Goal: Communication & Community: Answer question/provide support

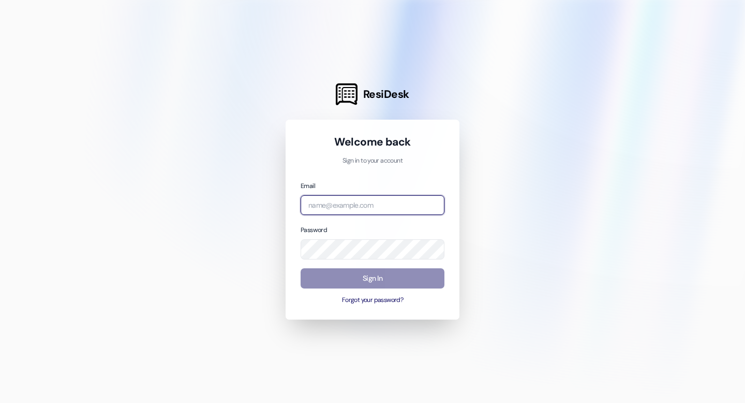
type input "[EMAIL_ADDRESS][DOMAIN_NAME]"
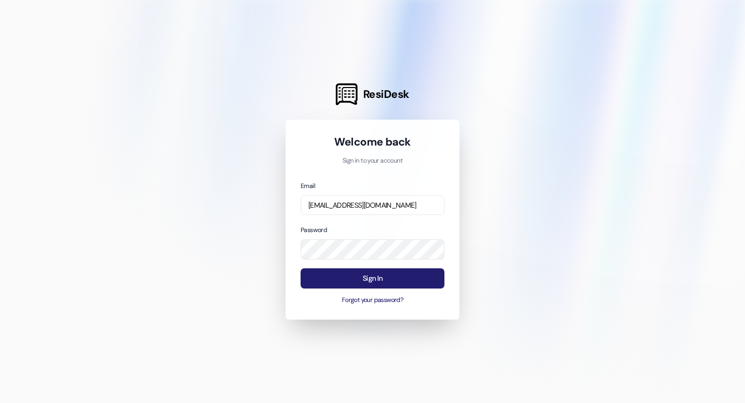
click at [389, 282] on button "Sign In" at bounding box center [373, 278] width 144 height 20
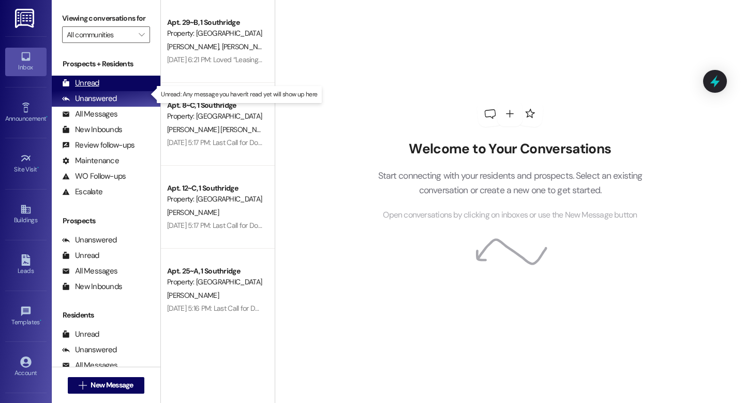
click at [88, 88] on div "Unread" at bounding box center [80, 83] width 37 height 11
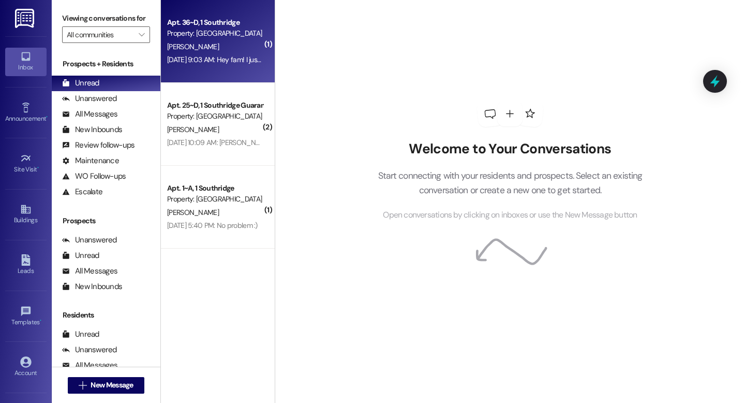
click at [207, 42] on div "[PERSON_NAME]" at bounding box center [215, 46] width 98 height 13
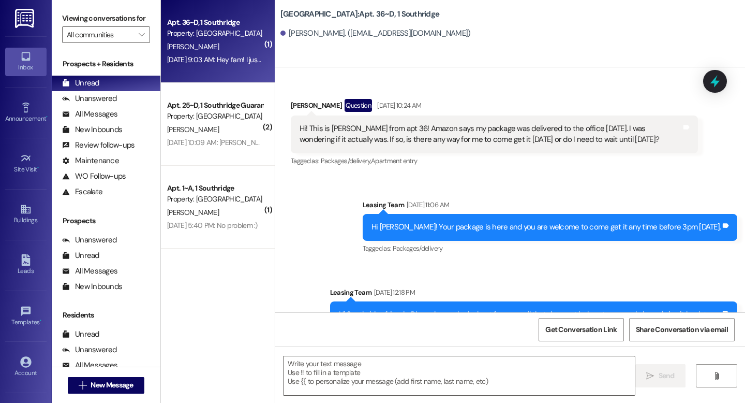
scroll to position [12788, 0]
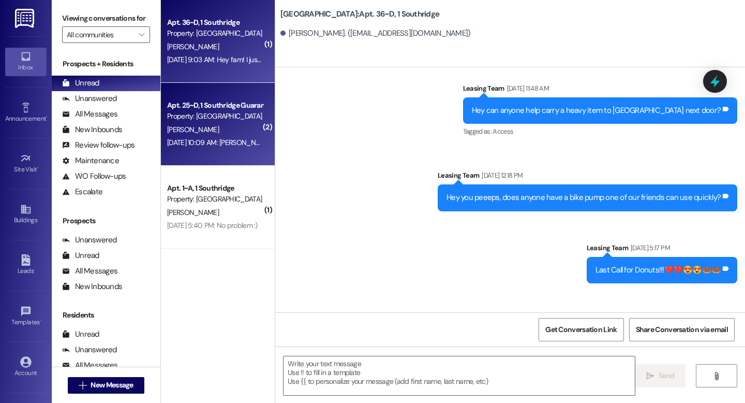
click at [211, 122] on div "Property: [GEOGRAPHIC_DATA]" at bounding box center [215, 116] width 96 height 11
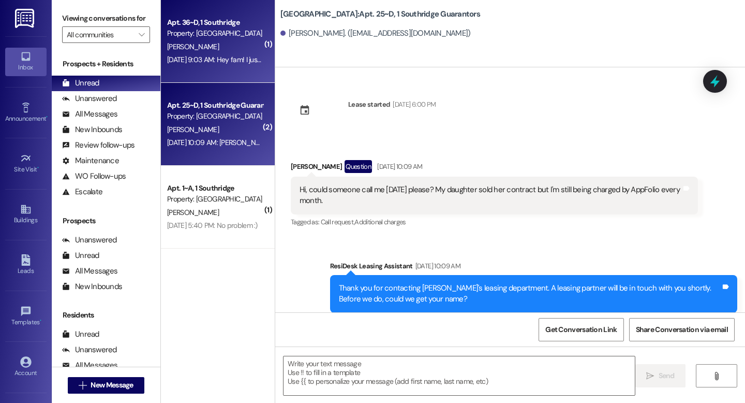
scroll to position [96, 0]
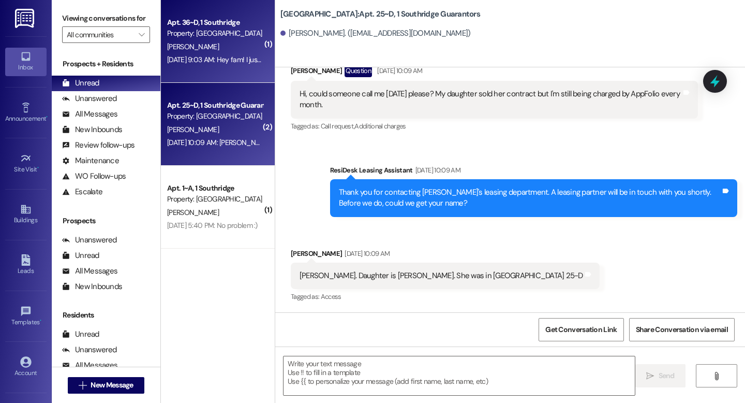
click at [215, 26] on div "Apt. 36~D, 1 Southridge" at bounding box center [215, 22] width 96 height 11
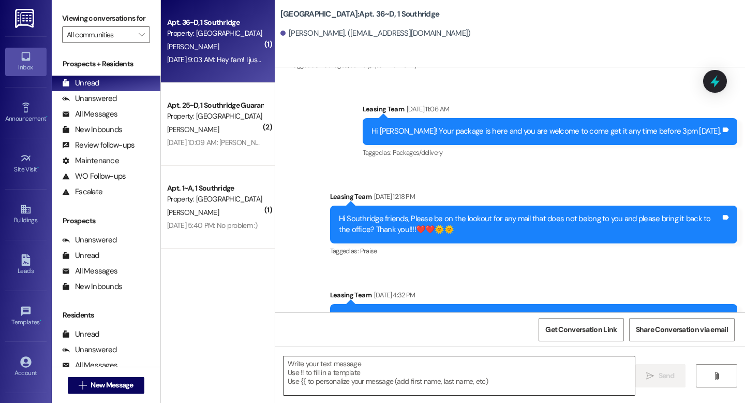
click at [302, 366] on textarea at bounding box center [459, 375] width 351 height 39
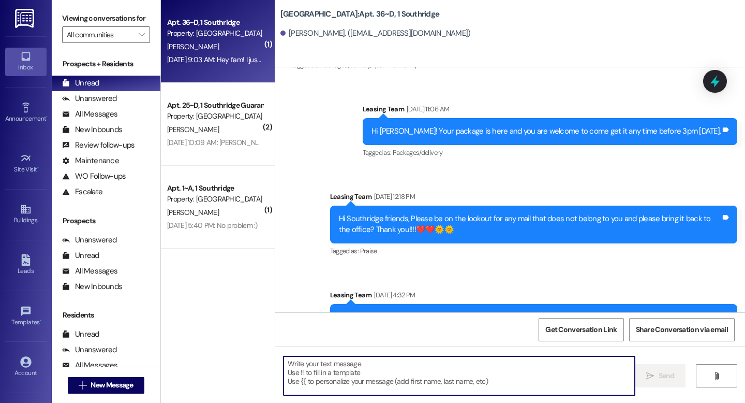
scroll to position [12788, 0]
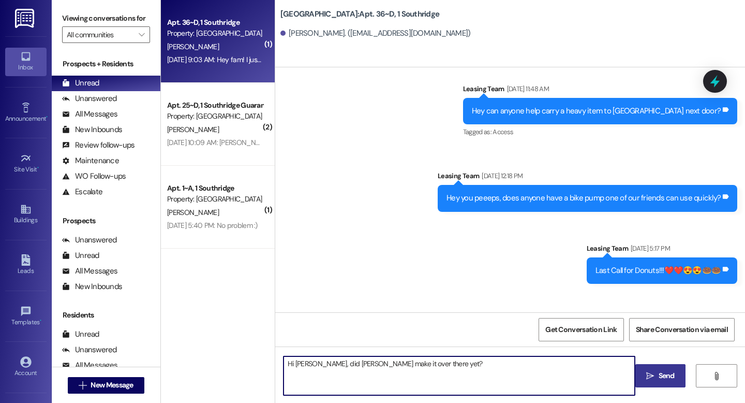
type textarea "Hi [PERSON_NAME], did [PERSON_NAME] make it over there yet?"
click at [657, 375] on span "Send" at bounding box center [667, 375] width 20 height 11
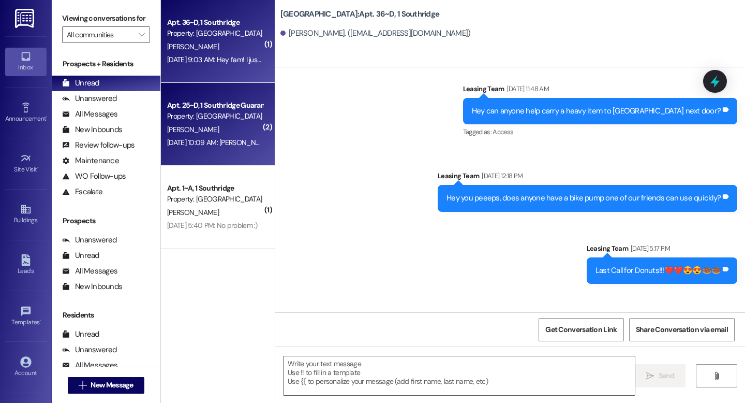
click at [218, 137] on div "[DATE] 10:09 AM: [PERSON_NAME]. Daughter is [PERSON_NAME]. She was in [GEOGRAPH…" at bounding box center [215, 142] width 98 height 13
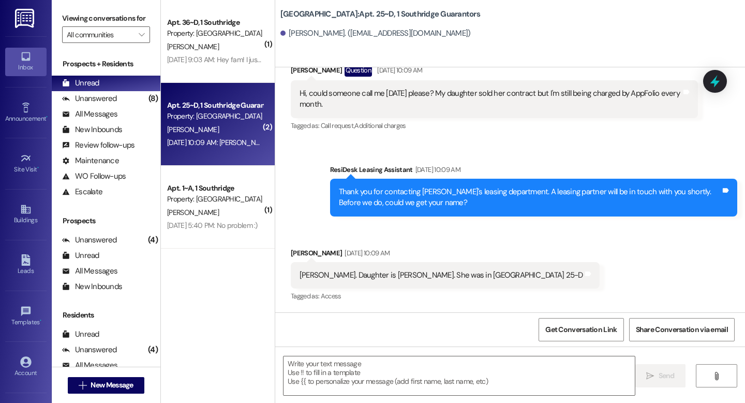
scroll to position [96, 0]
click at [101, 385] on span "New Message" at bounding box center [112, 384] width 42 height 11
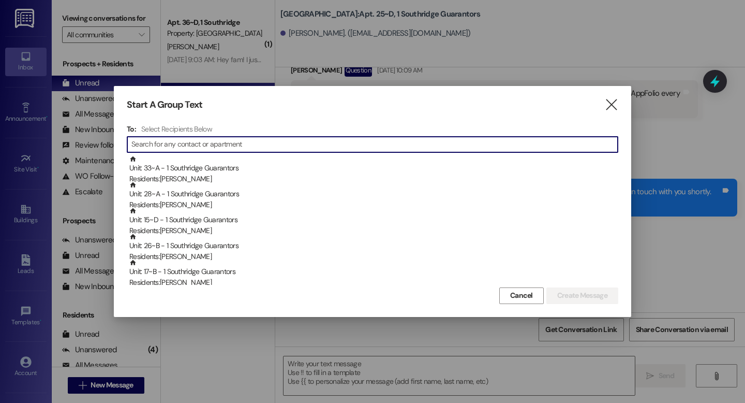
click at [149, 144] on input at bounding box center [374, 144] width 486 height 14
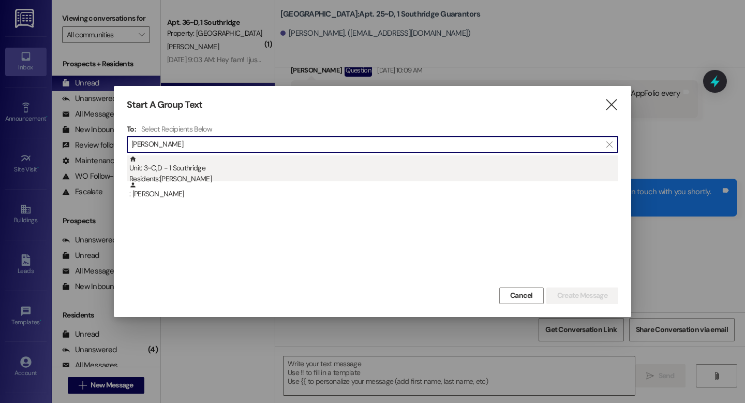
type input "[PERSON_NAME]"
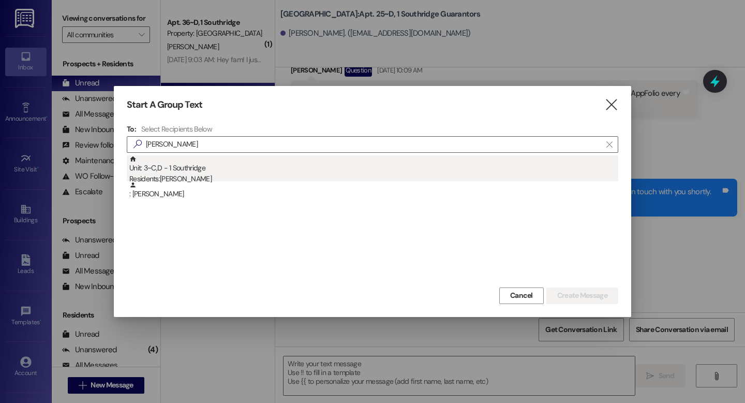
click at [189, 172] on div "Unit: 3~C,D - 1 Southridge Residents: [PERSON_NAME]" at bounding box center [373, 169] width 489 height 29
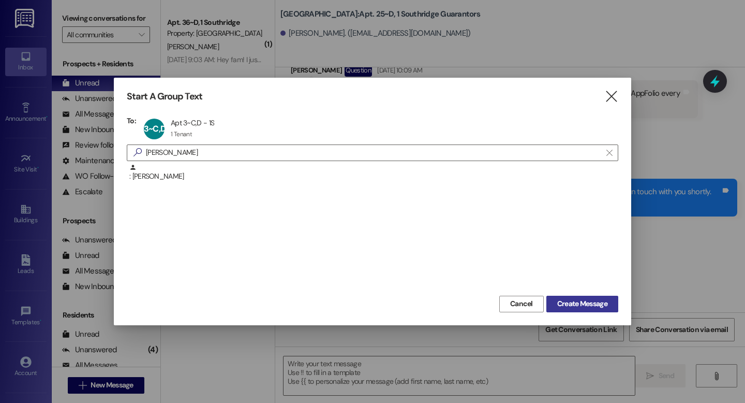
click at [583, 303] on span "Create Message" at bounding box center [582, 303] width 50 height 11
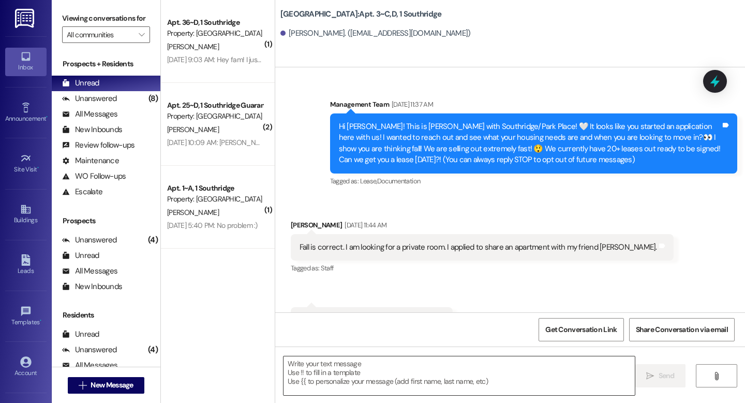
scroll to position [45901, 0]
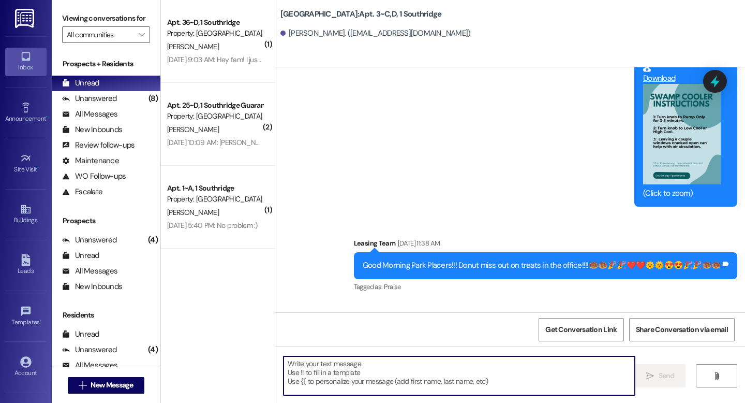
click at [302, 369] on textarea at bounding box center [459, 375] width 351 height 39
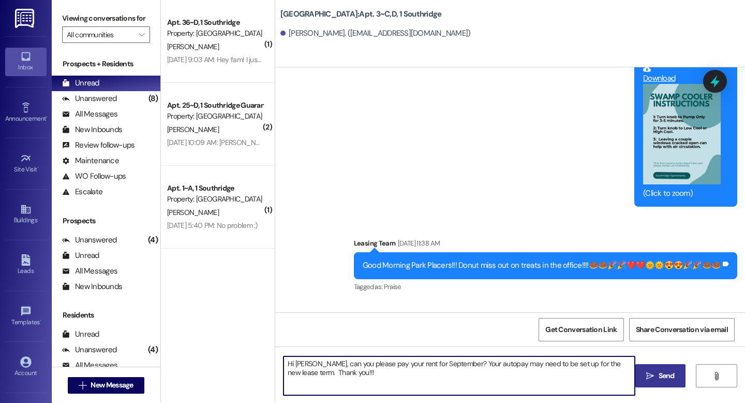
type textarea "Hi [PERSON_NAME], can you please pay your rent for September? Your autopay may …"
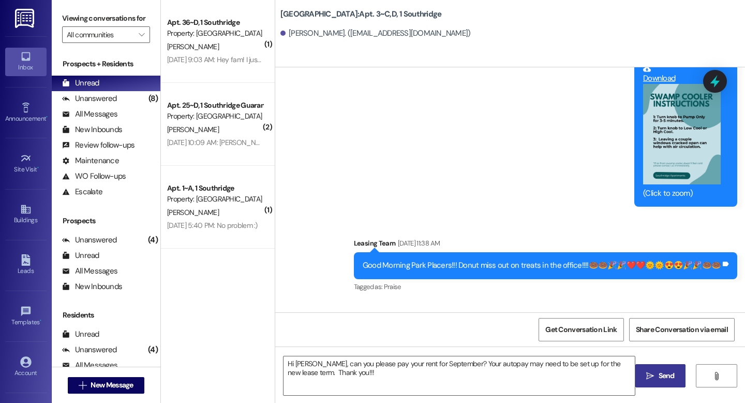
click at [659, 377] on span "Send" at bounding box center [667, 375] width 16 height 11
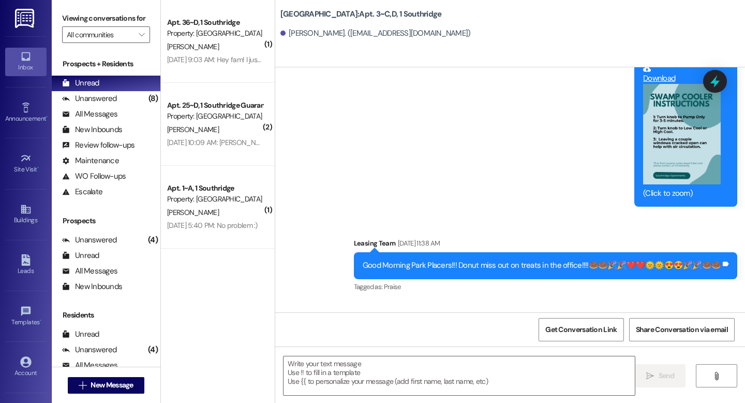
scroll to position [44400, 0]
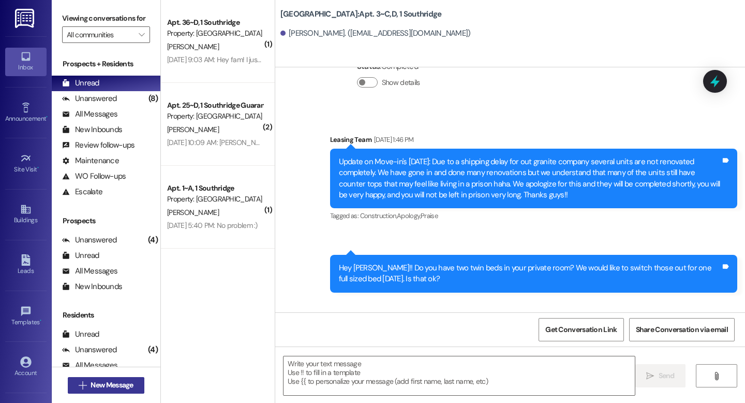
click at [100, 386] on span "New Message" at bounding box center [112, 384] width 42 height 11
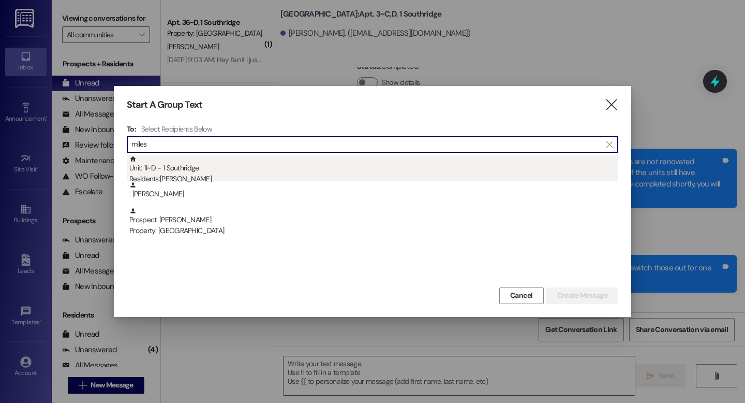
type input "miles"
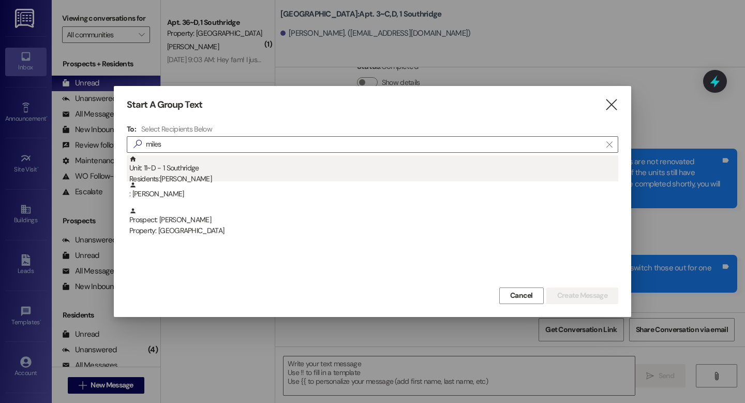
click at [187, 169] on div "Unit: 11~D - 1 Southridge Residents: [PERSON_NAME]" at bounding box center [373, 169] width 489 height 29
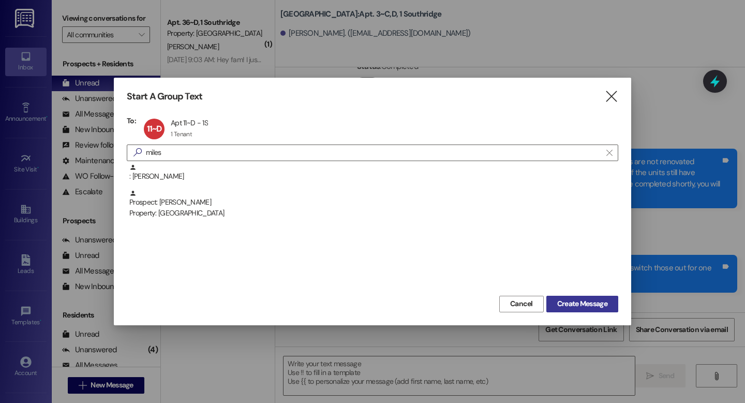
click at [587, 303] on span "Create Message" at bounding box center [582, 303] width 50 height 11
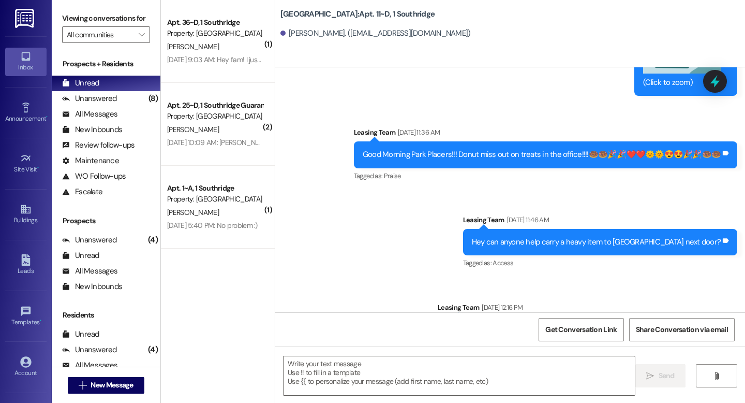
scroll to position [22291, 0]
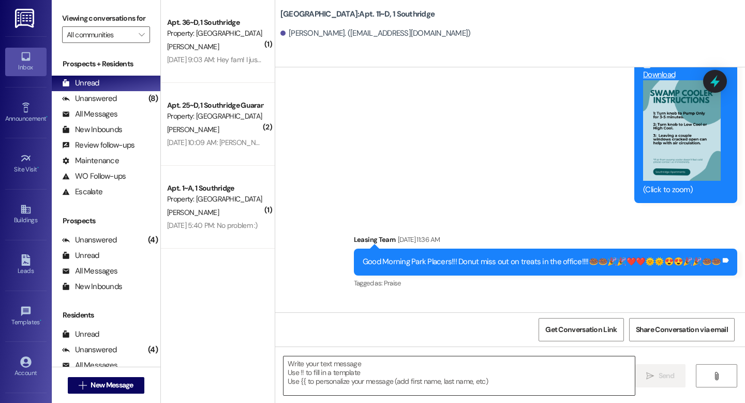
click at [301, 367] on textarea at bounding box center [459, 375] width 351 height 39
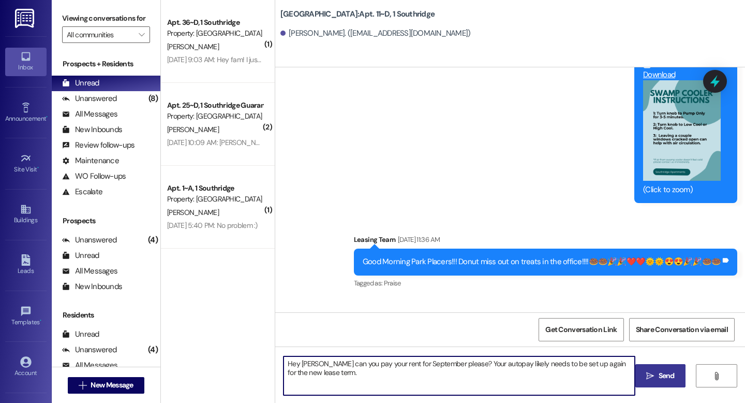
type textarea "Hey [PERSON_NAME] can you pay your rent for September please? Your autopay like…"
click at [657, 373] on span "Send" at bounding box center [667, 375] width 20 height 11
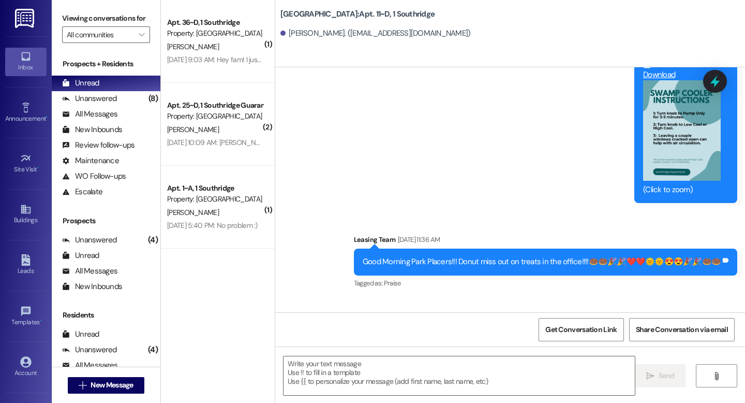
scroll to position [21622, 0]
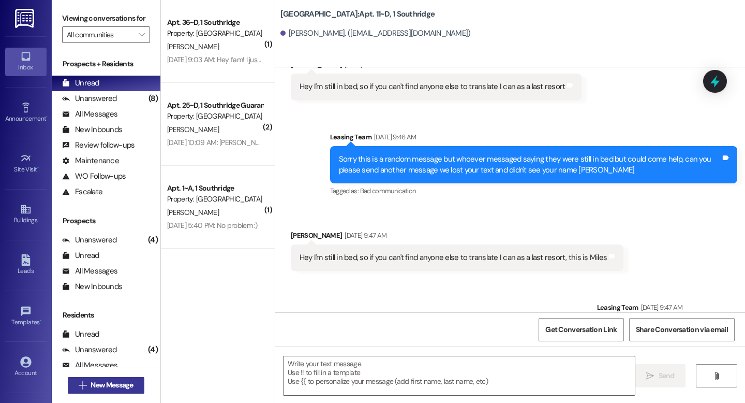
click at [97, 383] on span "New Message" at bounding box center [112, 384] width 42 height 11
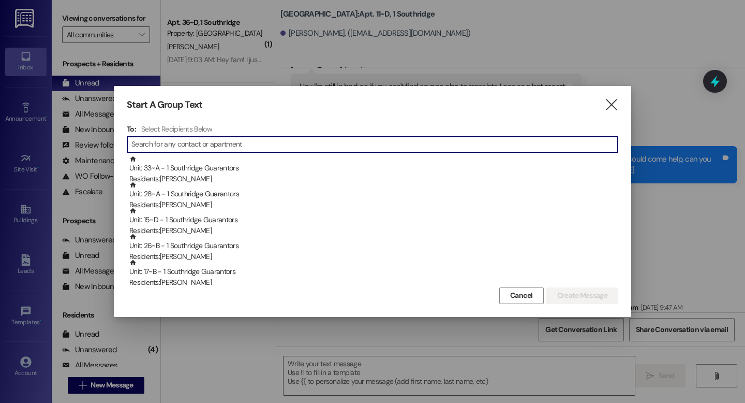
click at [150, 148] on input at bounding box center [374, 144] width 486 height 14
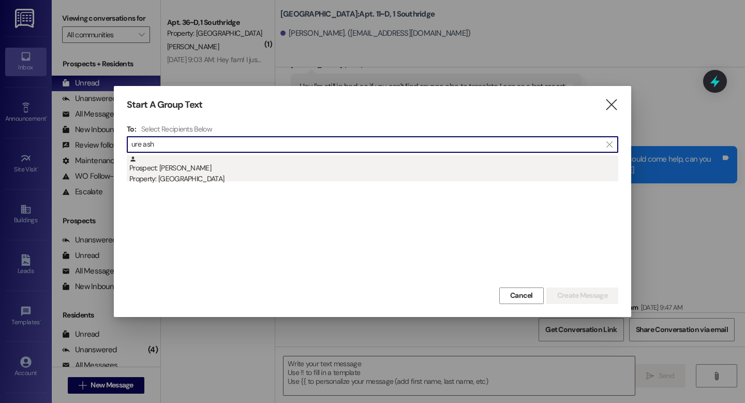
type input "ure ash"
click at [192, 170] on div "Prospect: [PERSON_NAME] Property: [GEOGRAPHIC_DATA]" at bounding box center [373, 169] width 489 height 29
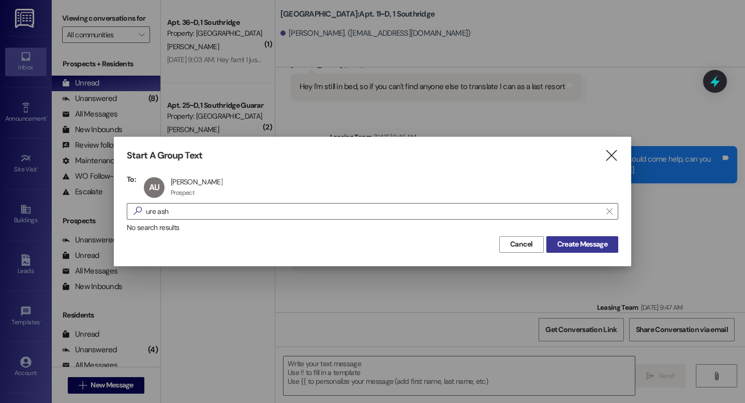
click at [576, 246] on span "Create Message" at bounding box center [582, 244] width 50 height 11
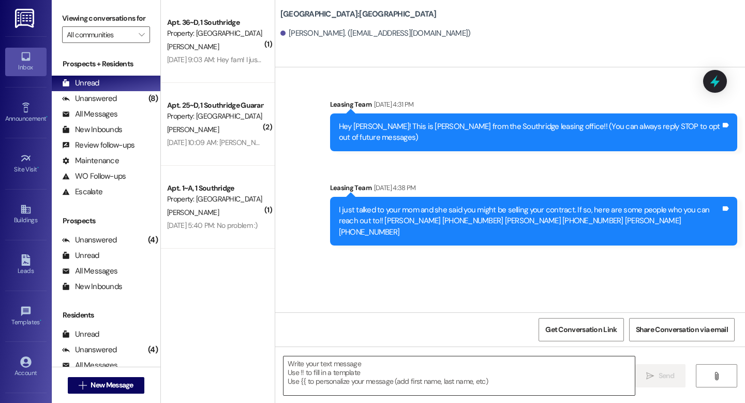
scroll to position [0, 0]
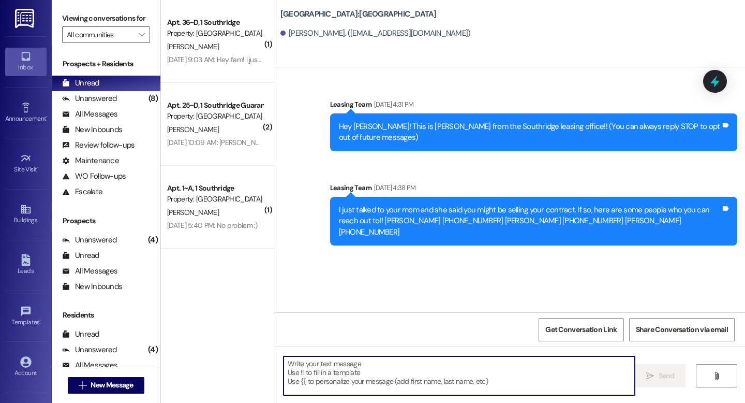
click at [291, 373] on textarea at bounding box center [459, 375] width 351 height 39
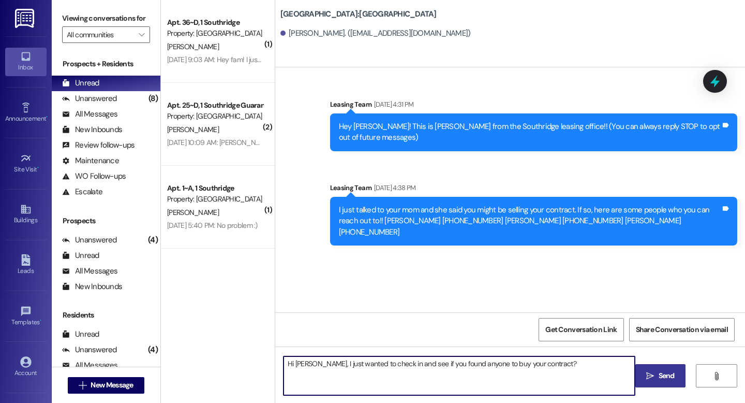
click at [313, 363] on textarea "Hi [PERSON_NAME], I just wanted to check in and see if you found anyone to buy …" at bounding box center [459, 375] width 351 height 39
type textarea "Hi [PERSON_NAME], This is Jonesy at [GEOGRAPHIC_DATA]. I just wanted to check i…"
click at [656, 370] on button " Send" at bounding box center [661, 375] width 50 height 23
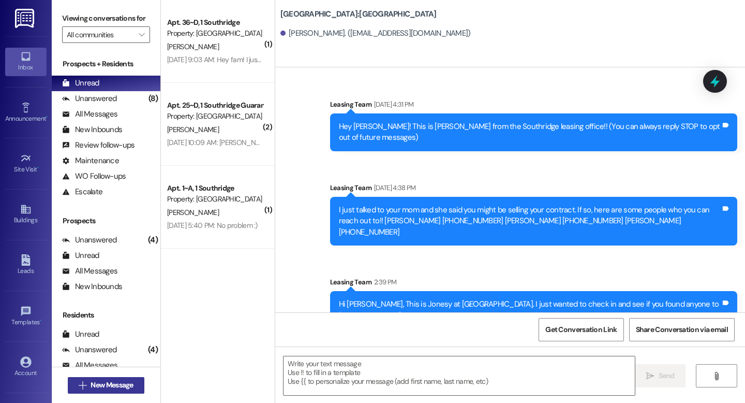
click at [91, 388] on span "New Message" at bounding box center [112, 384] width 42 height 11
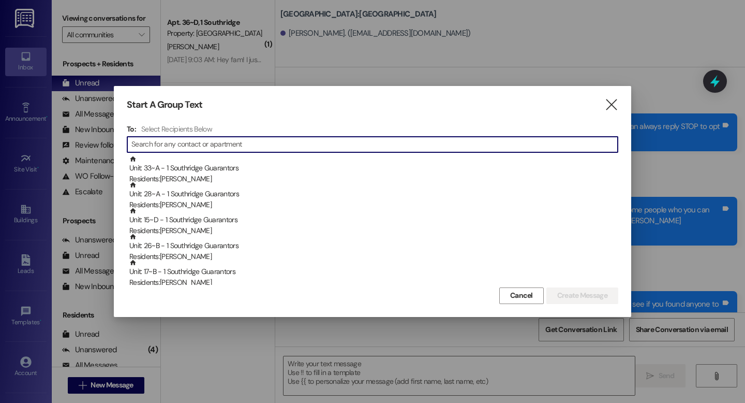
click at [146, 145] on input at bounding box center [374, 144] width 486 height 14
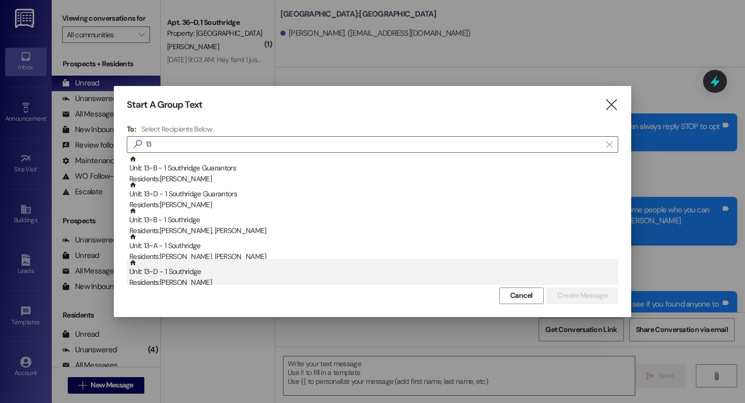
click at [198, 280] on div "Residents: [PERSON_NAME]" at bounding box center [373, 282] width 489 height 11
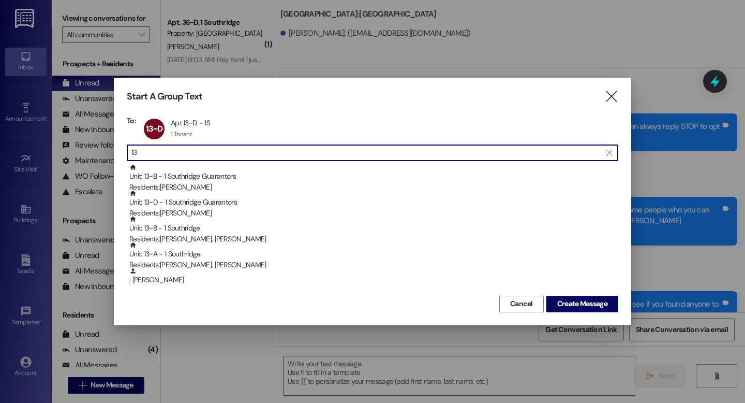
type input "1"
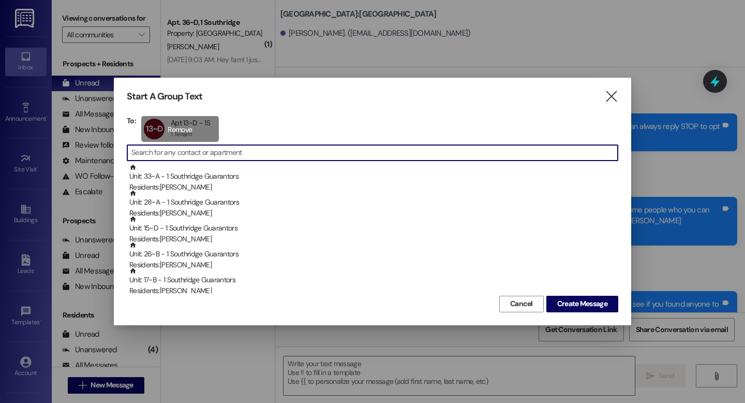
click at [165, 128] on div "13~D Apt 13~D - 1S Apt 13~D - 1S 1 Tenant 1 Tenant click to remove" at bounding box center [180, 129] width 78 height 26
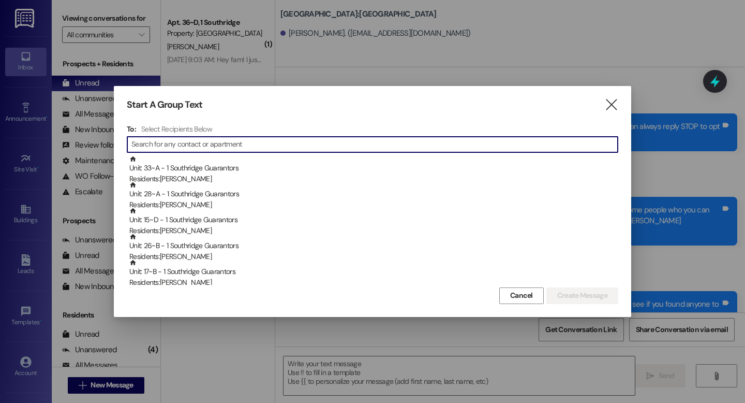
click at [157, 144] on input at bounding box center [374, 144] width 486 height 14
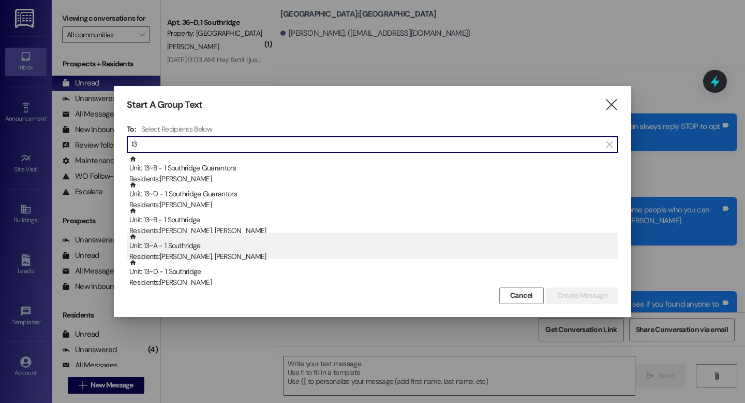
type input "1"
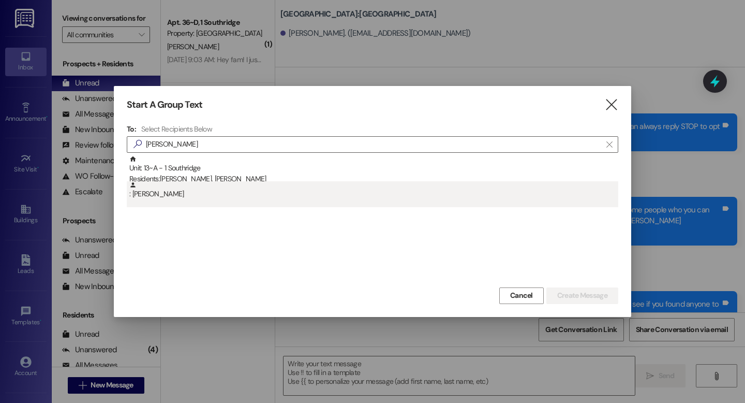
click at [165, 190] on div ": [PERSON_NAME]" at bounding box center [373, 190] width 489 height 18
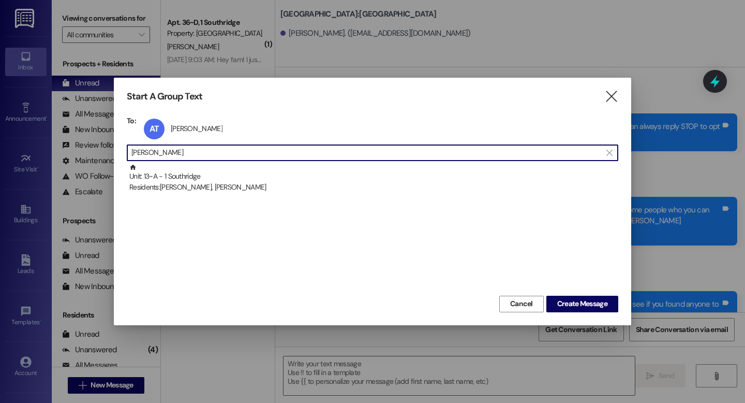
drag, startPoint x: 187, startPoint y: 154, endPoint x: 96, endPoint y: 147, distance: 91.9
click at [96, 147] on div "Start A Group Text  To: AT [PERSON_NAME] [PERSON_NAME] click to remove  [PERS…" at bounding box center [372, 201] width 745 height 403
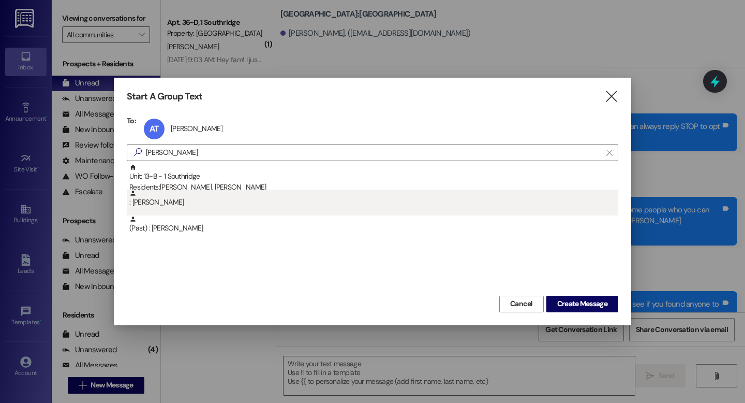
click at [153, 206] on div ": [PERSON_NAME]" at bounding box center [373, 198] width 489 height 18
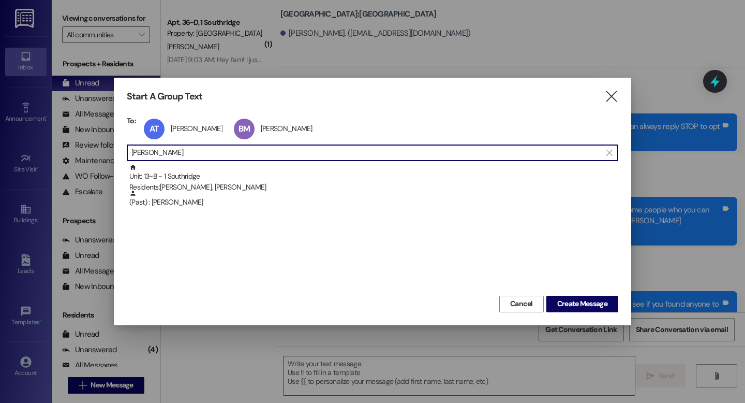
drag, startPoint x: 193, startPoint y: 153, endPoint x: 113, endPoint y: 147, distance: 79.4
click at [114, 147] on div "Start A Group Text  To: AT [PERSON_NAME] [PERSON_NAME] click to remove BM [PER…" at bounding box center [373, 201] width 518 height 247
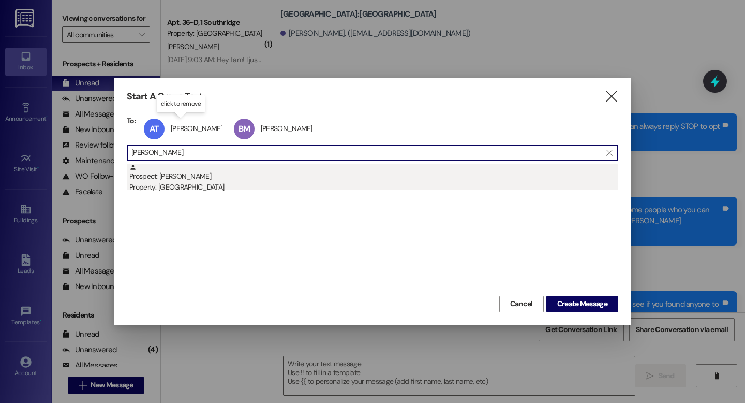
click at [176, 181] on div "Prospect: [PERSON_NAME] Property: [GEOGRAPHIC_DATA]" at bounding box center [373, 178] width 489 height 29
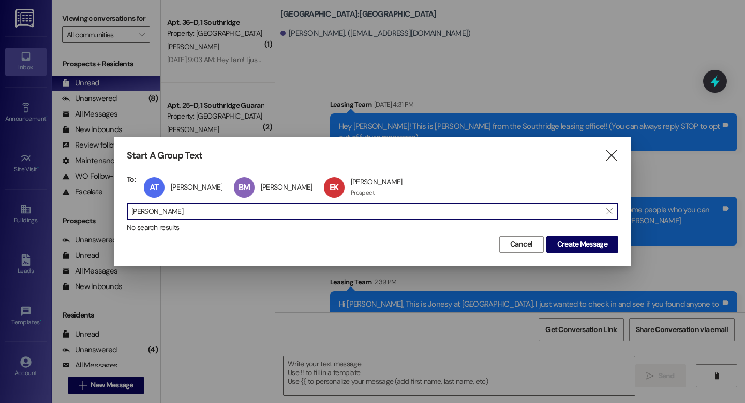
drag, startPoint x: 172, startPoint y: 210, endPoint x: 108, endPoint y: 205, distance: 64.9
click at [108, 205] on div "Start A Group Text  To: AT [PERSON_NAME] [PERSON_NAME] click to remove BM [PER…" at bounding box center [372, 201] width 745 height 403
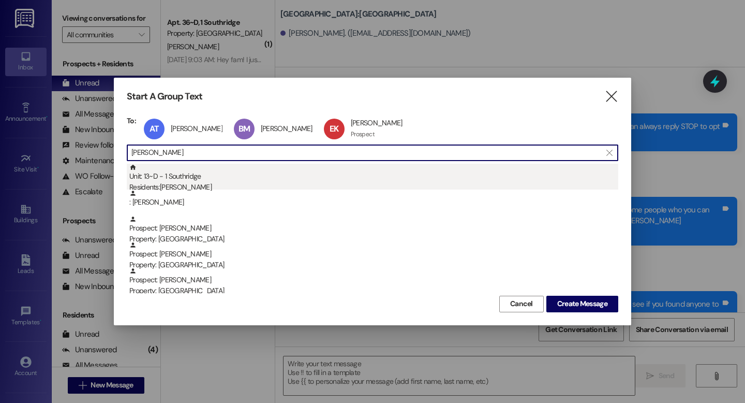
type input "[PERSON_NAME]"
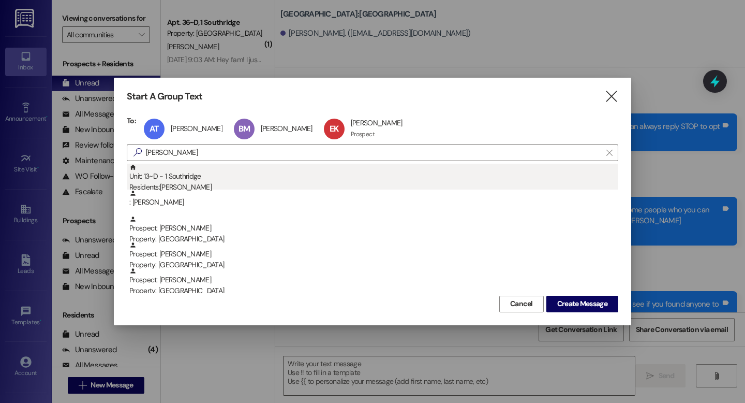
click at [189, 187] on div "Residents: [PERSON_NAME]" at bounding box center [373, 187] width 489 height 11
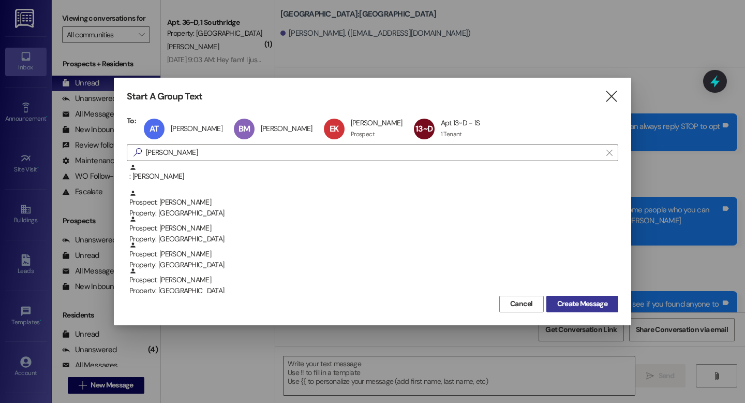
click at [583, 301] on span "Create Message" at bounding box center [582, 303] width 50 height 11
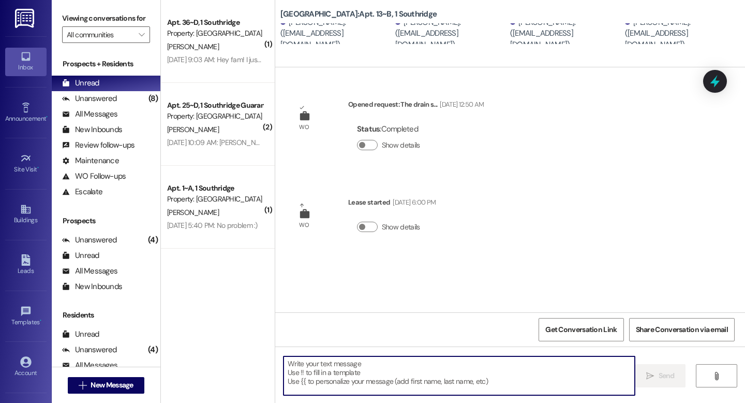
click at [319, 365] on textarea at bounding box center [459, 375] width 351 height 39
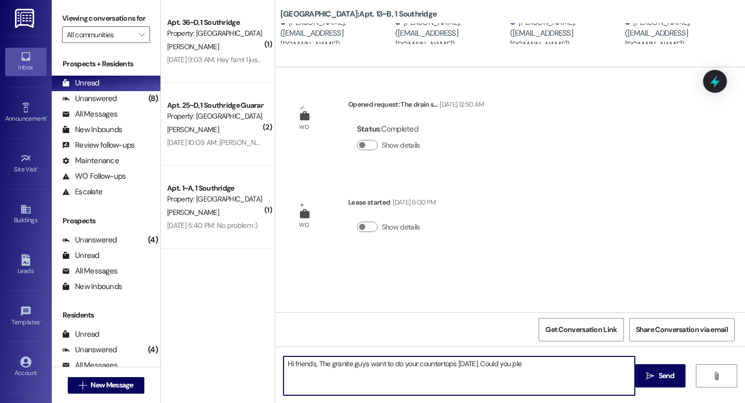
click at [482, 364] on textarea "Hi friends, The granite guys want to do your countertops [DATE]. Could you ple" at bounding box center [459, 375] width 351 height 39
click at [541, 365] on textarea "Hi friends, The granite guys want to do your countertops [DATE] at 9. Could you…" at bounding box center [459, 375] width 351 height 39
type textarea "Hi friends, The granite guys want to do your countertops [DATE] at 9. Could you…"
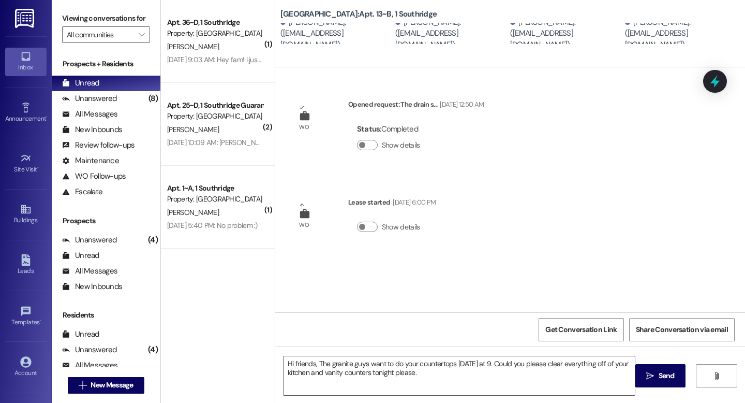
click at [661, 376] on span "Send" at bounding box center [667, 375] width 16 height 11
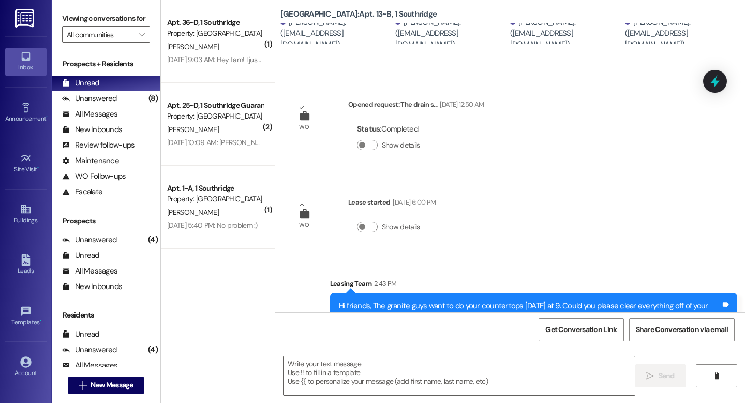
click at [235, 387] on div "( 1 ) Apt. 36~D, 1 Southridge Property: Southridge [PERSON_NAME] [DATE] 9:03 AM…" at bounding box center [218, 201] width 114 height 403
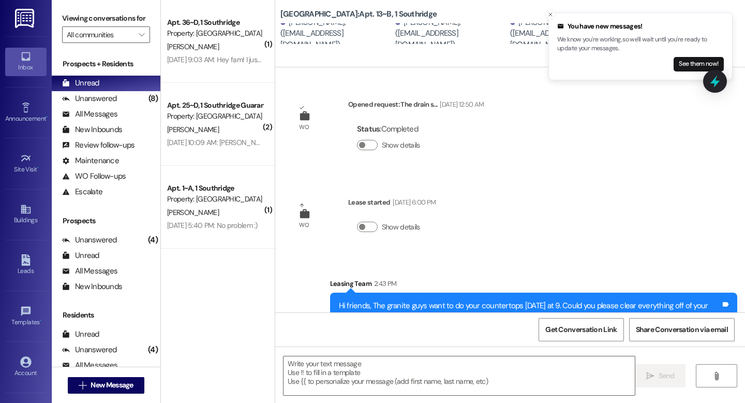
scroll to position [26, 0]
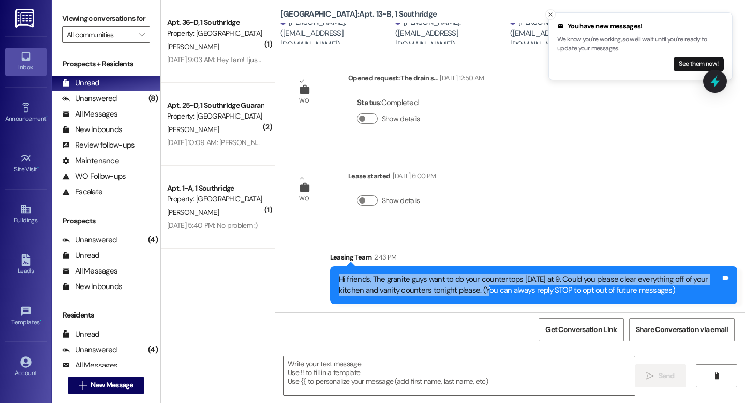
drag, startPoint x: 475, startPoint y: 291, endPoint x: 331, endPoint y: 276, distance: 144.7
click at [331, 276] on div "Hi friends, The granite guys want to do your countertops [DATE] at 9. Could you…" at bounding box center [533, 285] width 407 height 38
copy div "Hi friends, The granite guys want to do your countertops [DATE] at 9. Could you…"
click at [91, 383] on span "New Message" at bounding box center [112, 384] width 42 height 11
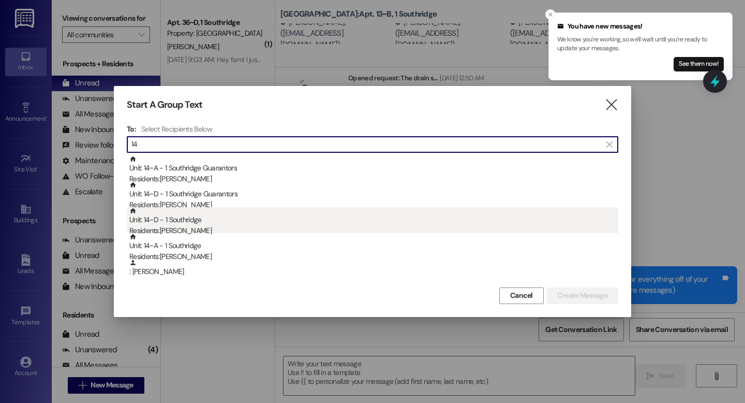
click at [203, 226] on div "Residents: [PERSON_NAME]" at bounding box center [373, 230] width 489 height 11
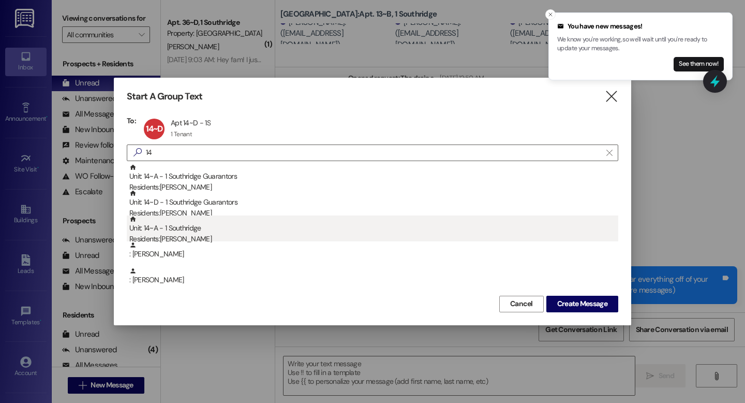
click at [203, 232] on div "Unit: 14~A - 1 Southridge Residents: [PERSON_NAME]" at bounding box center [373, 229] width 489 height 29
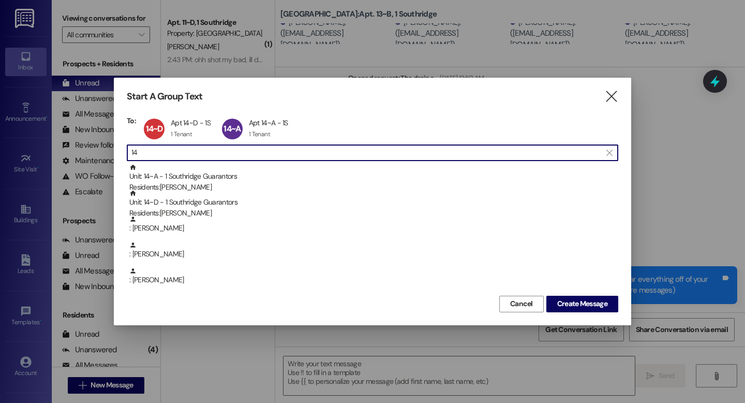
type input "1"
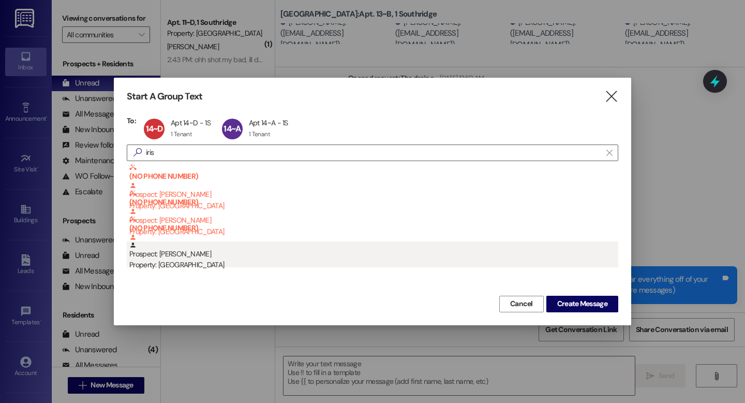
click at [168, 261] on div "Property: [GEOGRAPHIC_DATA]" at bounding box center [373, 264] width 489 height 11
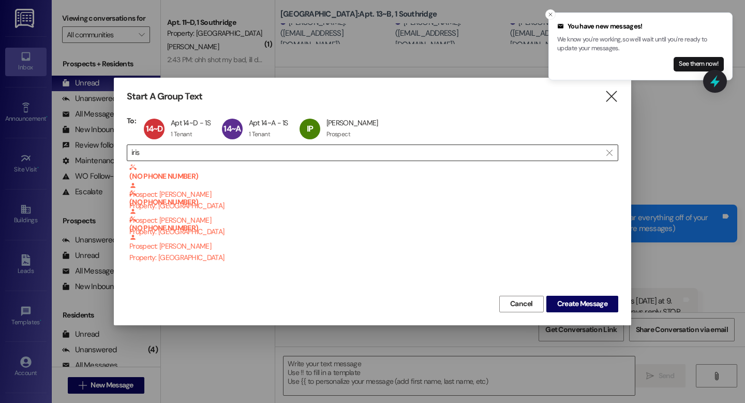
scroll to position [120, 0]
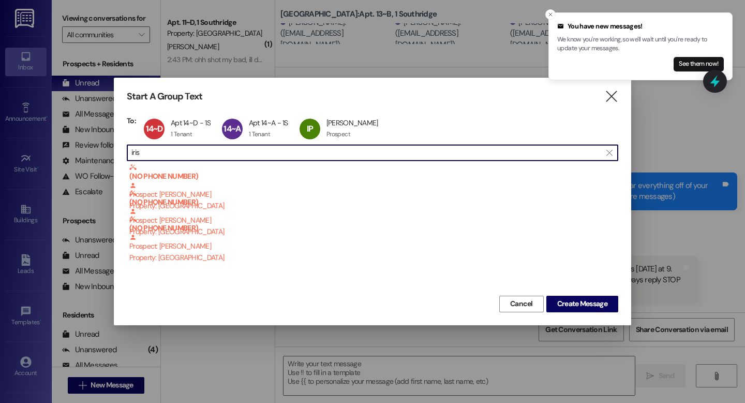
drag, startPoint x: 161, startPoint y: 152, endPoint x: 68, endPoint y: 154, distance: 92.7
click at [68, 154] on div "Start A Group Text  To: 14~D Apt 14~D - 1S Apt 14~D - 1S 1 Tenant 1 Tenant cli…" at bounding box center [372, 201] width 745 height 403
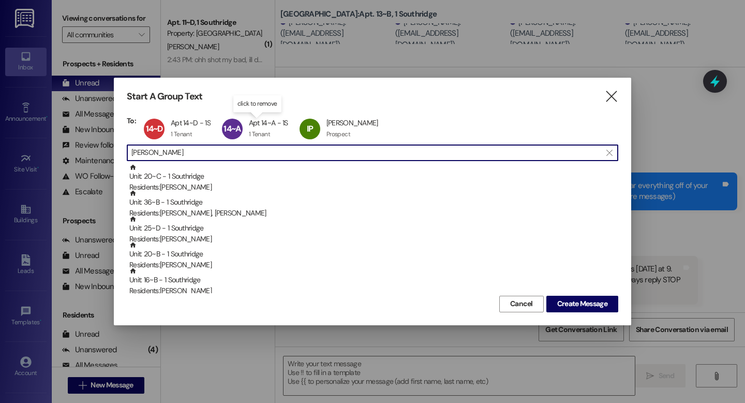
drag, startPoint x: 151, startPoint y: 155, endPoint x: 90, endPoint y: 145, distance: 61.9
click at [90, 145] on div "Start A Group Text  To: 14~D Apt 14~D - 1S Apt 14~D - 1S 1 Tenant 1 Tenant cli…" at bounding box center [372, 201] width 745 height 403
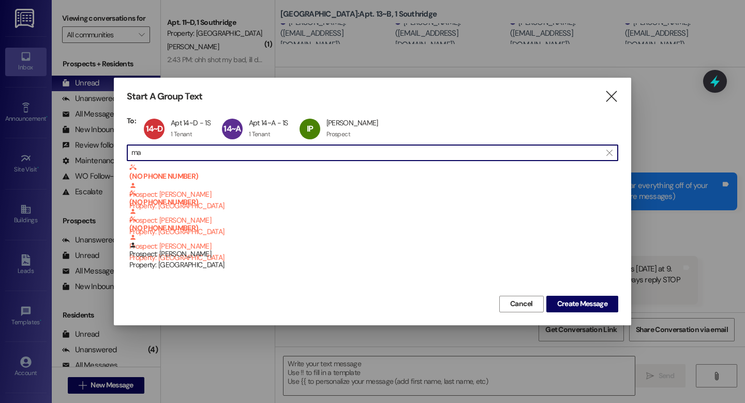
type input "m"
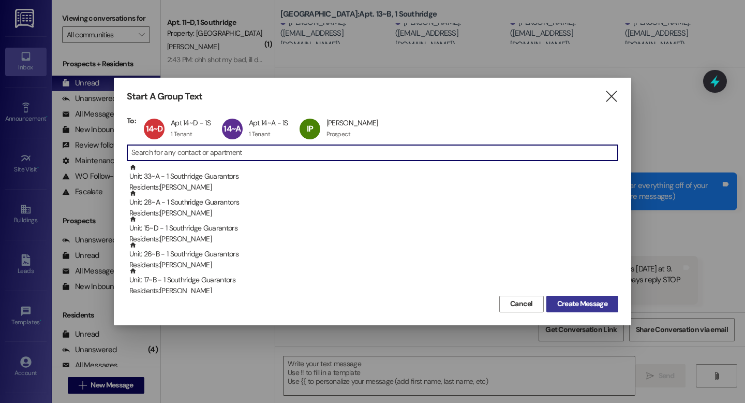
click at [586, 303] on span "Create Message" at bounding box center [582, 303] width 50 height 11
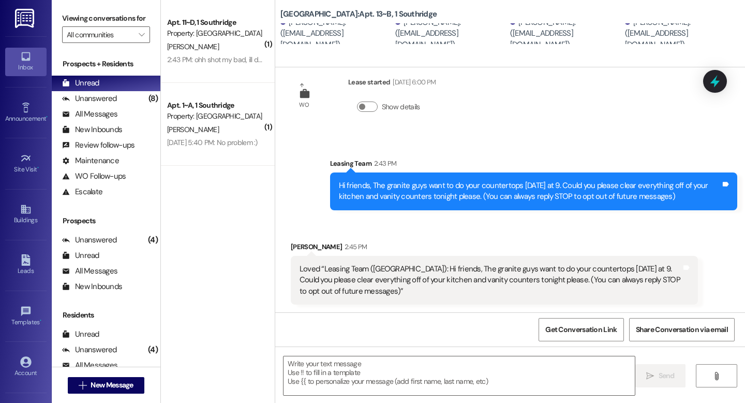
scroll to position [0, 0]
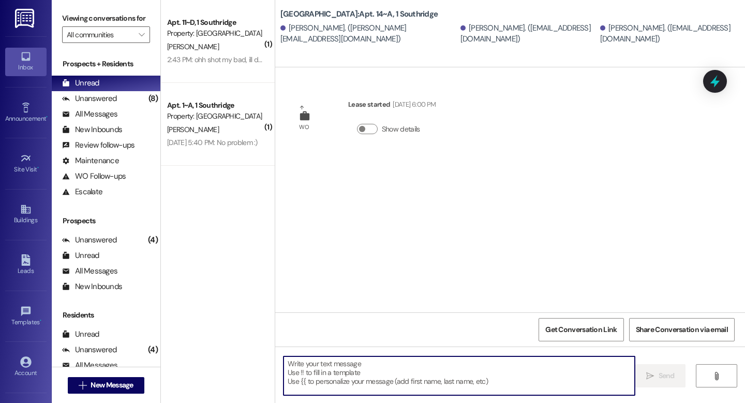
click at [303, 370] on textarea at bounding box center [459, 375] width 351 height 39
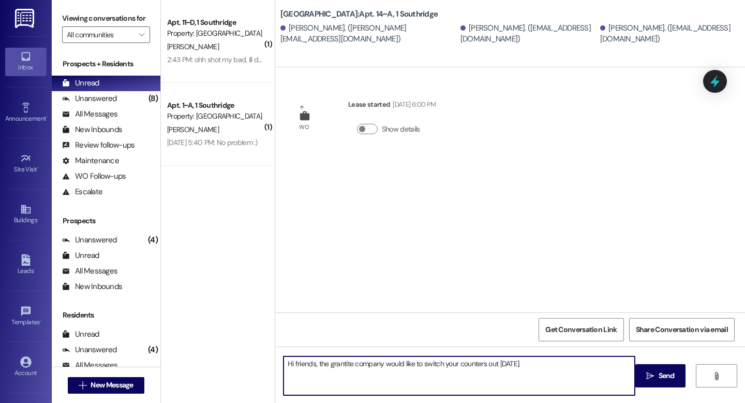
click at [336, 367] on textarea "Hi friends, the grantite company would like to switch your counters out [DATE]." at bounding box center [459, 375] width 351 height 39
click at [345, 361] on textarea "Hi friends, the grantite company would like to switch your counters out [DATE]." at bounding box center [459, 375] width 351 height 39
click at [341, 364] on textarea "Hi friends, the grantite company would like to switch your counters out [DATE]." at bounding box center [459, 375] width 351 height 39
click at [454, 364] on textarea "Hi friends, the granite company would like to switch your counters out [DATE]." at bounding box center [459, 375] width 351 height 39
click at [616, 364] on textarea "Hi friends, the granite company would like to switch your kitchen and bedroom v…" at bounding box center [459, 375] width 351 height 39
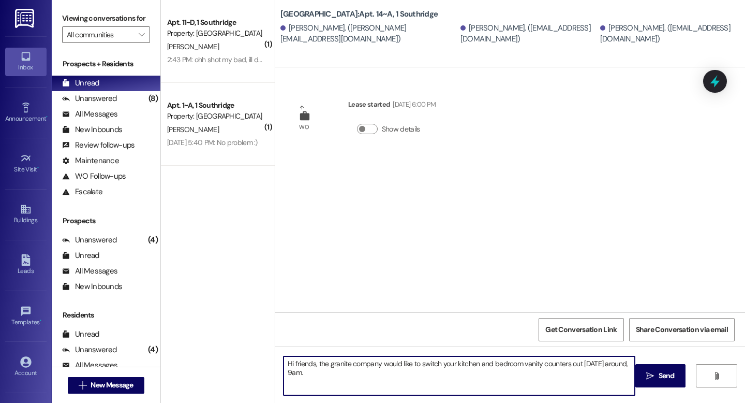
click at [307, 373] on textarea "Hi friends, the granite company would like to switch your kitchen and bedroom v…" at bounding box center [459, 375] width 351 height 39
click at [330, 374] on textarea "Hi friends, the granite company would like to switch your kitchen and bedroom v…" at bounding box center [459, 375] width 351 height 39
type textarea "Hi friends, the granite company would like to switch your kitchen and bedroom v…"
click at [663, 371] on span "Send" at bounding box center [667, 375] width 16 height 11
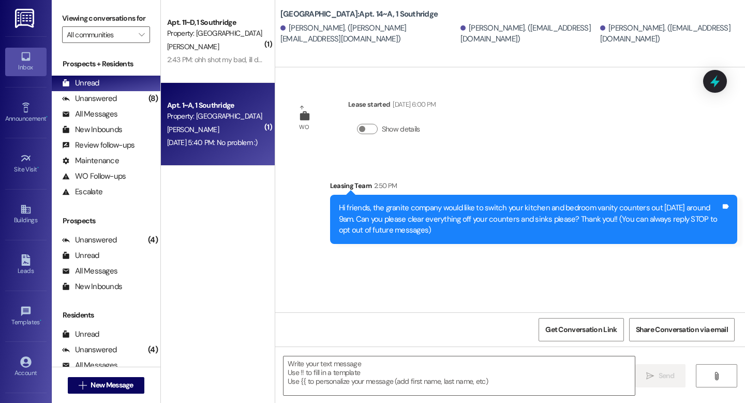
click at [203, 136] on div "[DATE] 5:40 PM: No problem :) [DATE] 5:40 PM: No problem :)" at bounding box center [215, 142] width 98 height 13
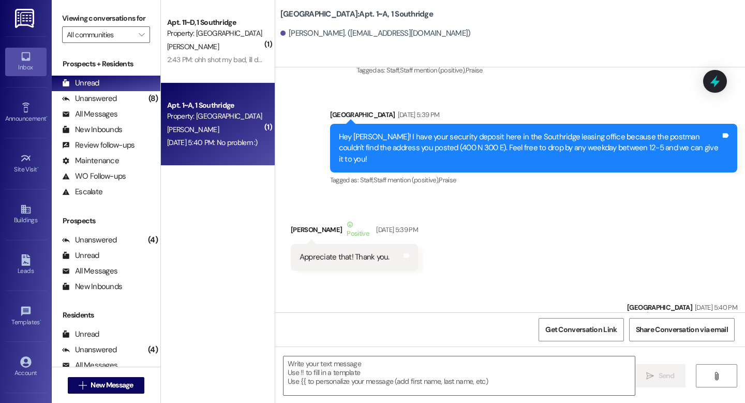
scroll to position [1538, 0]
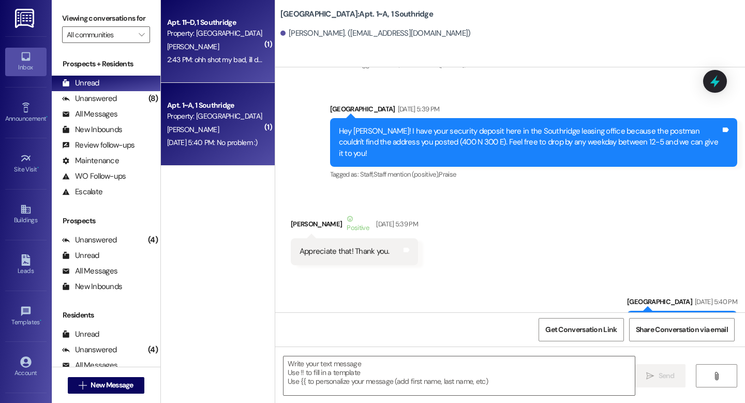
click at [202, 46] on div "[PERSON_NAME]" at bounding box center [215, 46] width 98 height 13
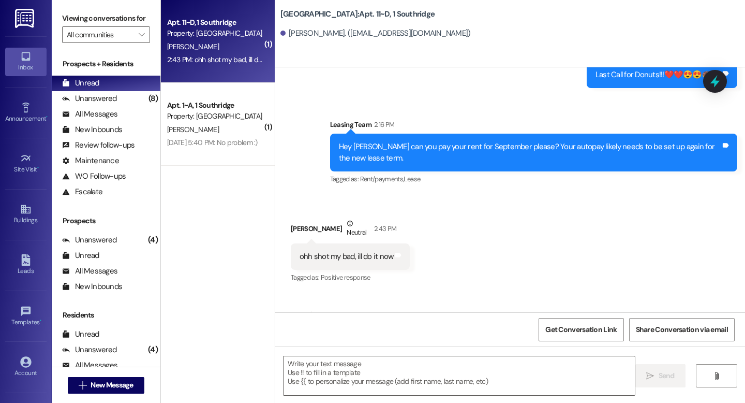
scroll to position [22725, 0]
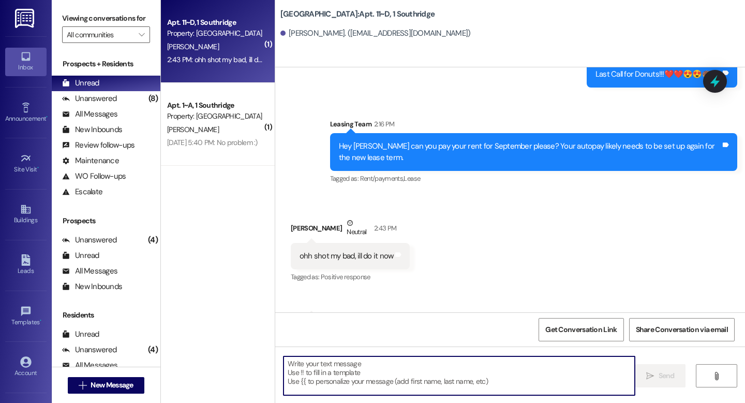
click at [298, 371] on textarea at bounding box center [459, 375] width 351 height 39
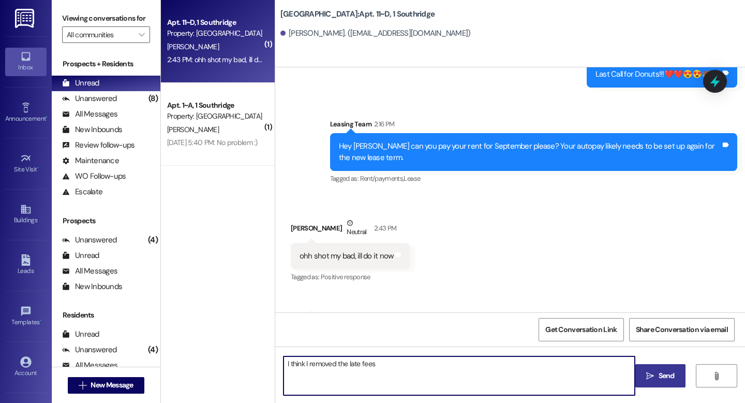
type textarea "I think I removed the late fees"
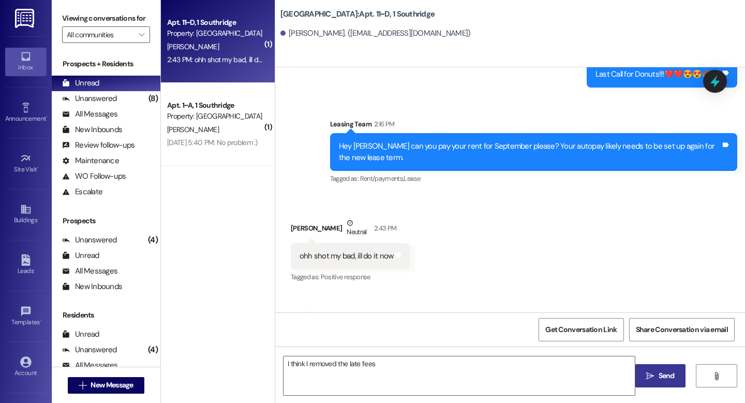
click at [659, 374] on span "Send" at bounding box center [667, 375] width 16 height 11
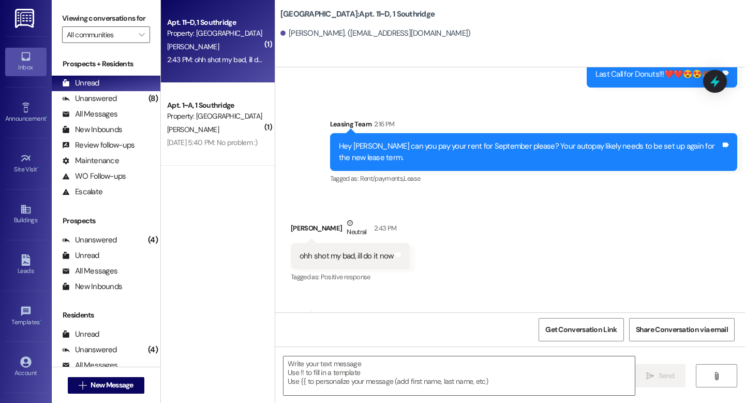
scroll to position [22725, 0]
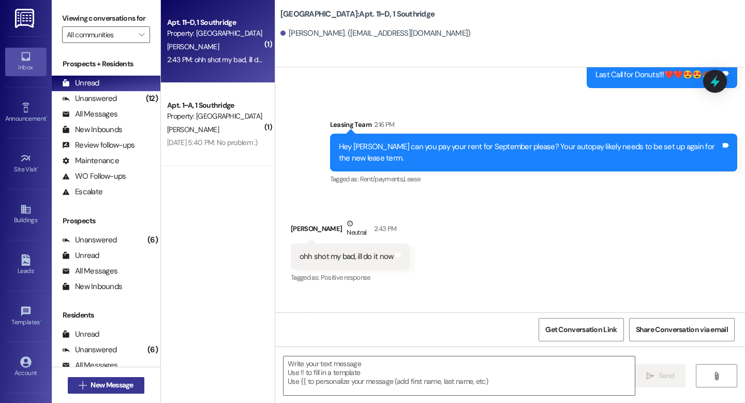
click at [96, 382] on span "New Message" at bounding box center [112, 384] width 42 height 11
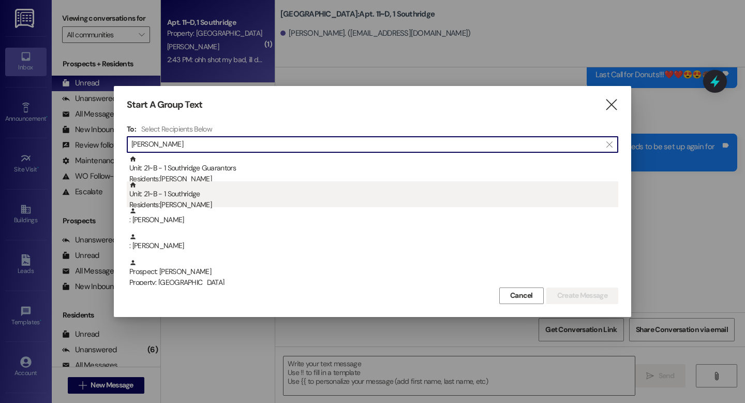
type input "[PERSON_NAME]"
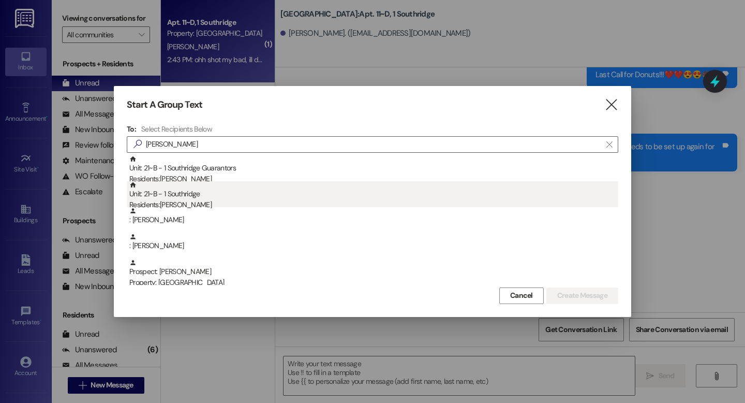
click at [178, 203] on div "Residents: [PERSON_NAME]" at bounding box center [373, 204] width 489 height 11
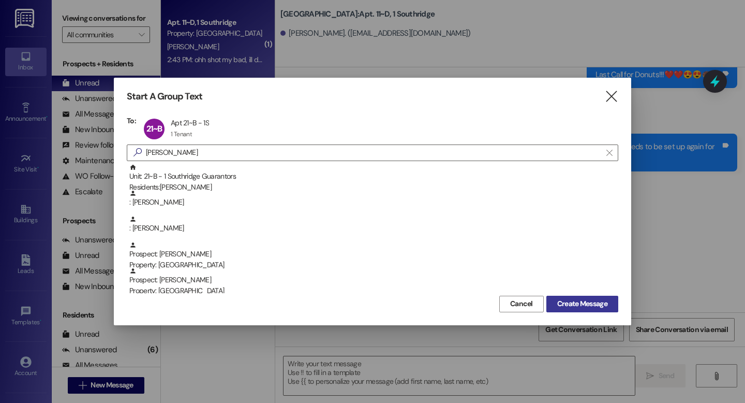
click at [561, 303] on span "Create Message" at bounding box center [582, 303] width 50 height 11
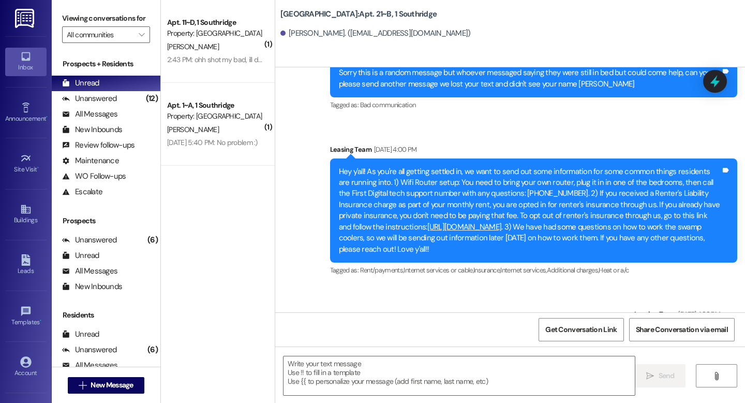
scroll to position [10203, 0]
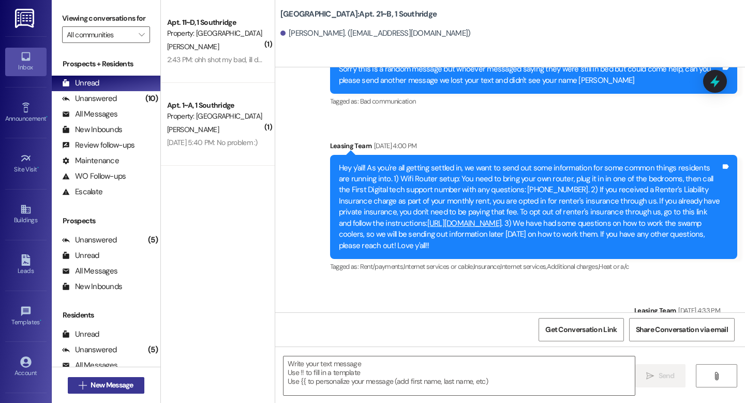
click at [99, 383] on span "New Message" at bounding box center [112, 384] width 42 height 11
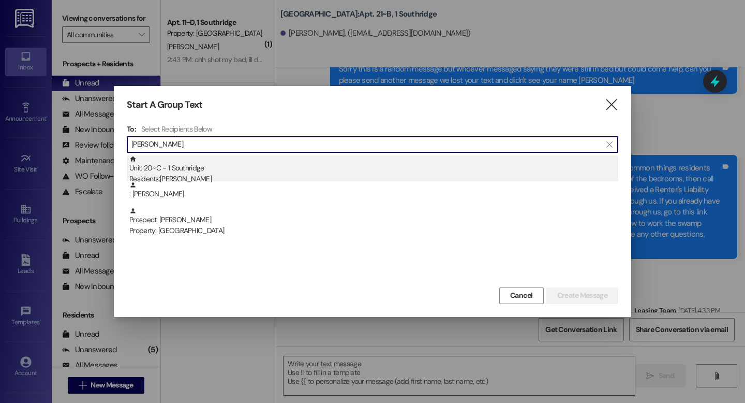
type input "[PERSON_NAME]"
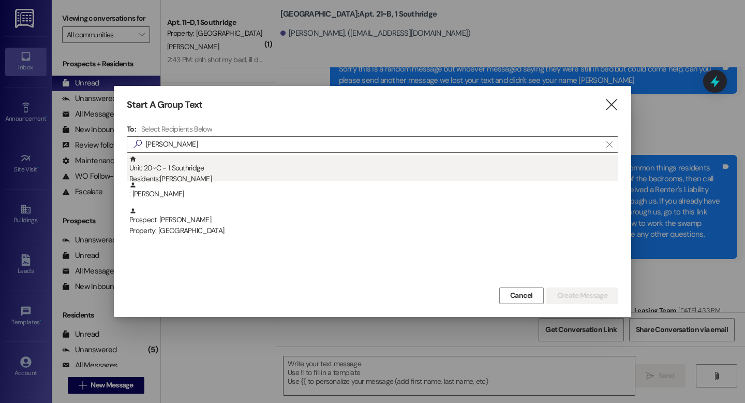
click at [198, 176] on div "Residents: [PERSON_NAME]" at bounding box center [373, 178] width 489 height 11
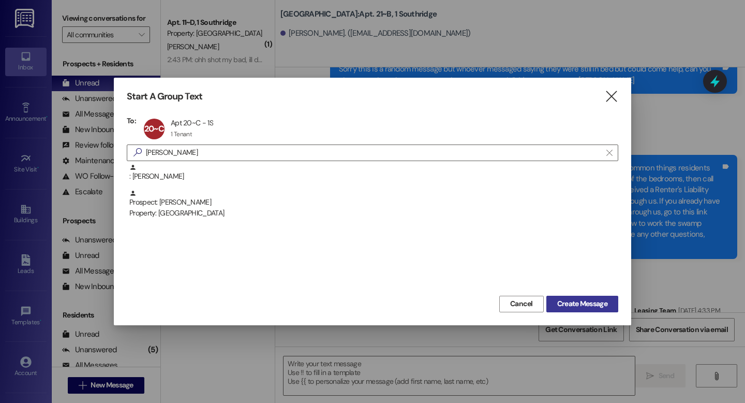
click at [579, 306] on span "Create Message" at bounding box center [582, 303] width 50 height 11
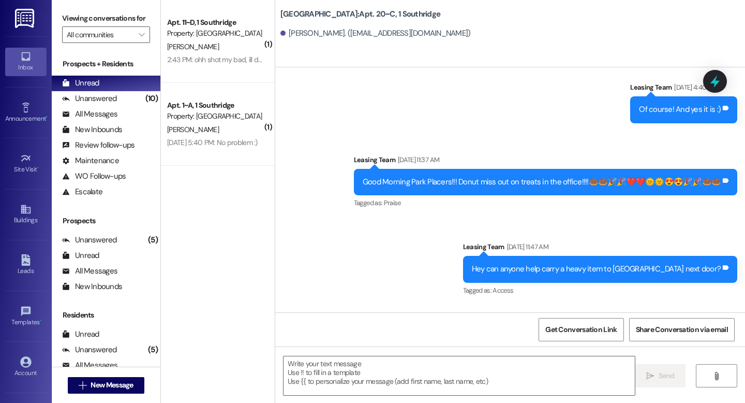
scroll to position [2613, 0]
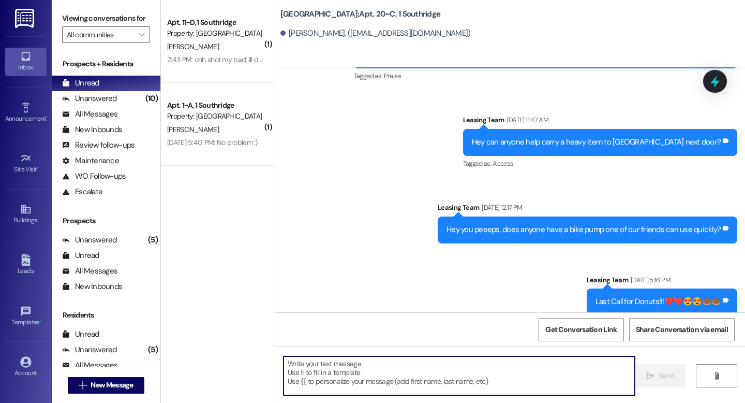
click at [306, 370] on textarea at bounding box center [459, 375] width 351 height 39
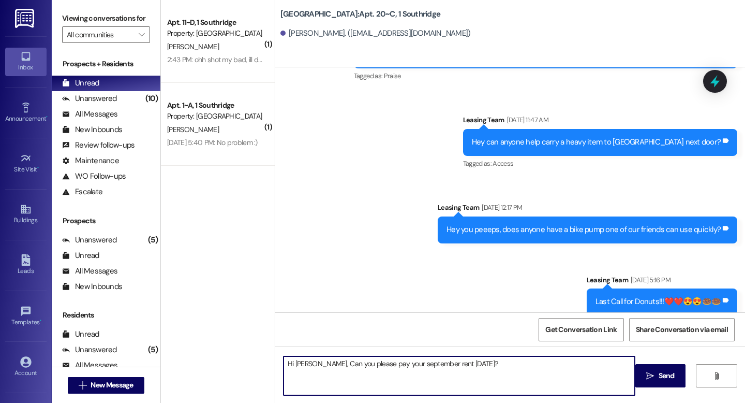
click at [412, 366] on textarea "Hi [PERSON_NAME], Can you please pay your september rent [DATE]?" at bounding box center [459, 375] width 351 height 39
click at [402, 363] on textarea "Hi [PERSON_NAME], Can you please pay your september rent [DATE]?" at bounding box center [459, 375] width 351 height 39
click at [485, 360] on textarea "Hi [PERSON_NAME], Can you please pay your September rent [DATE]?" at bounding box center [459, 375] width 351 height 39
type textarea "Hi [PERSON_NAME], Can you please pay your September rent [DATE]? Thank you!!!"
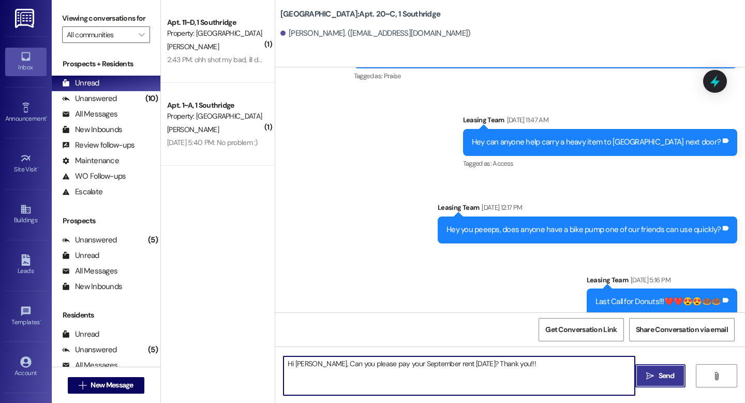
click at [671, 368] on button " Send" at bounding box center [661, 375] width 50 height 23
